Goal: Find specific page/section: Find specific page/section

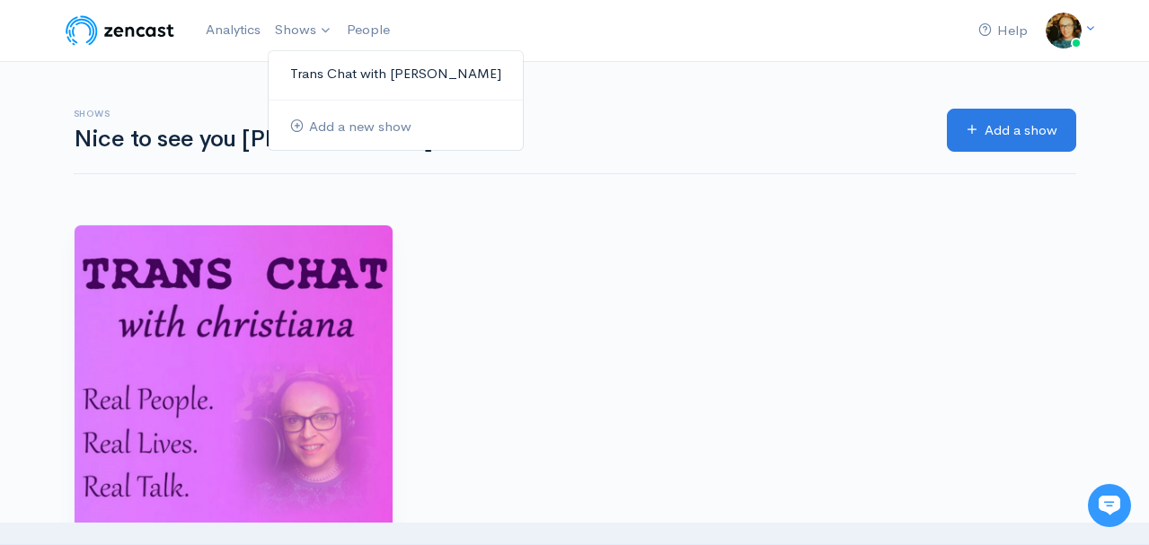
click at [351, 77] on link "Trans Chat with [PERSON_NAME]" at bounding box center [396, 73] width 254 height 31
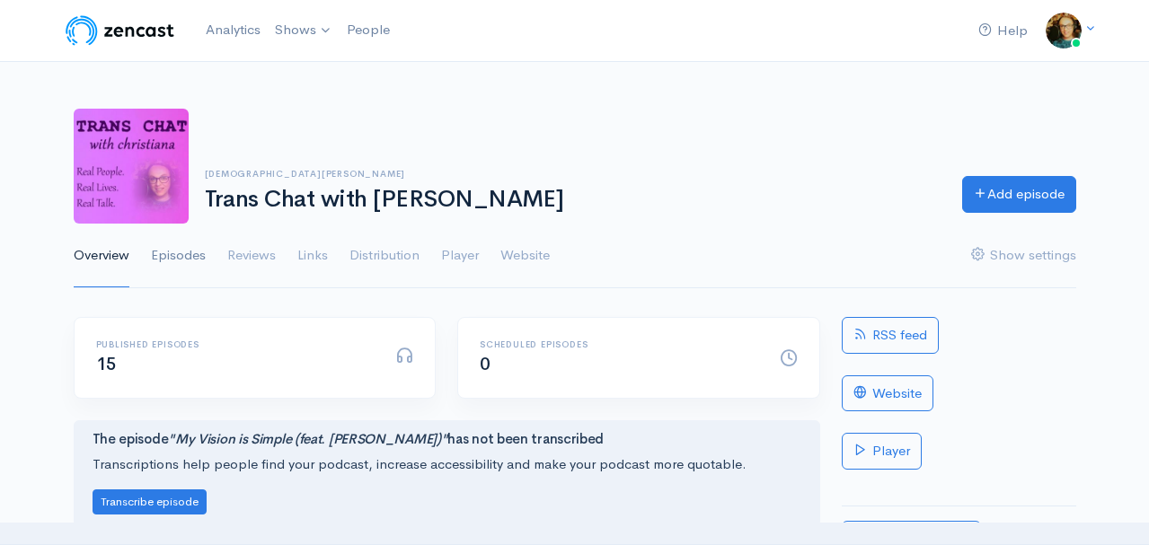
click at [181, 254] on link "Episodes" at bounding box center [178, 256] width 55 height 65
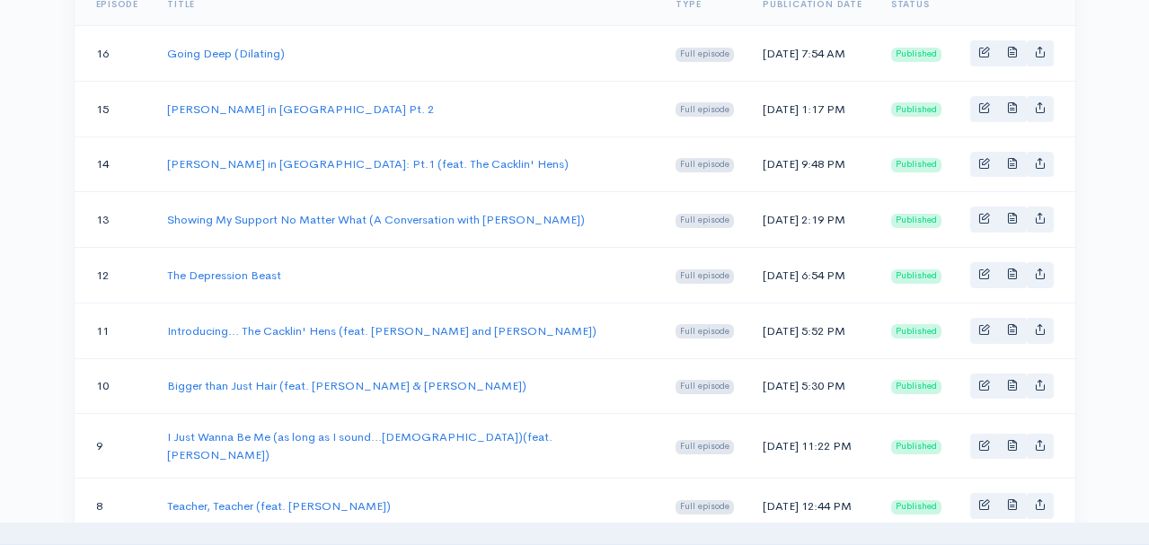
scroll to position [381, 0]
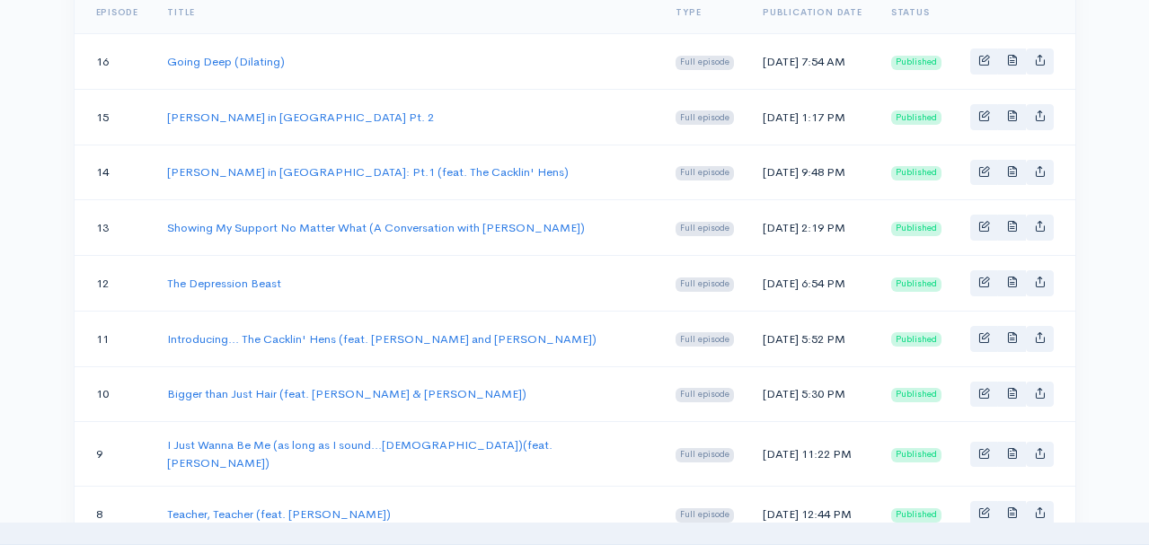
drag, startPoint x: 1157, startPoint y: 40, endPoint x: 1155, endPoint y: 166, distance: 125.7
